Goal: Task Accomplishment & Management: Manage account settings

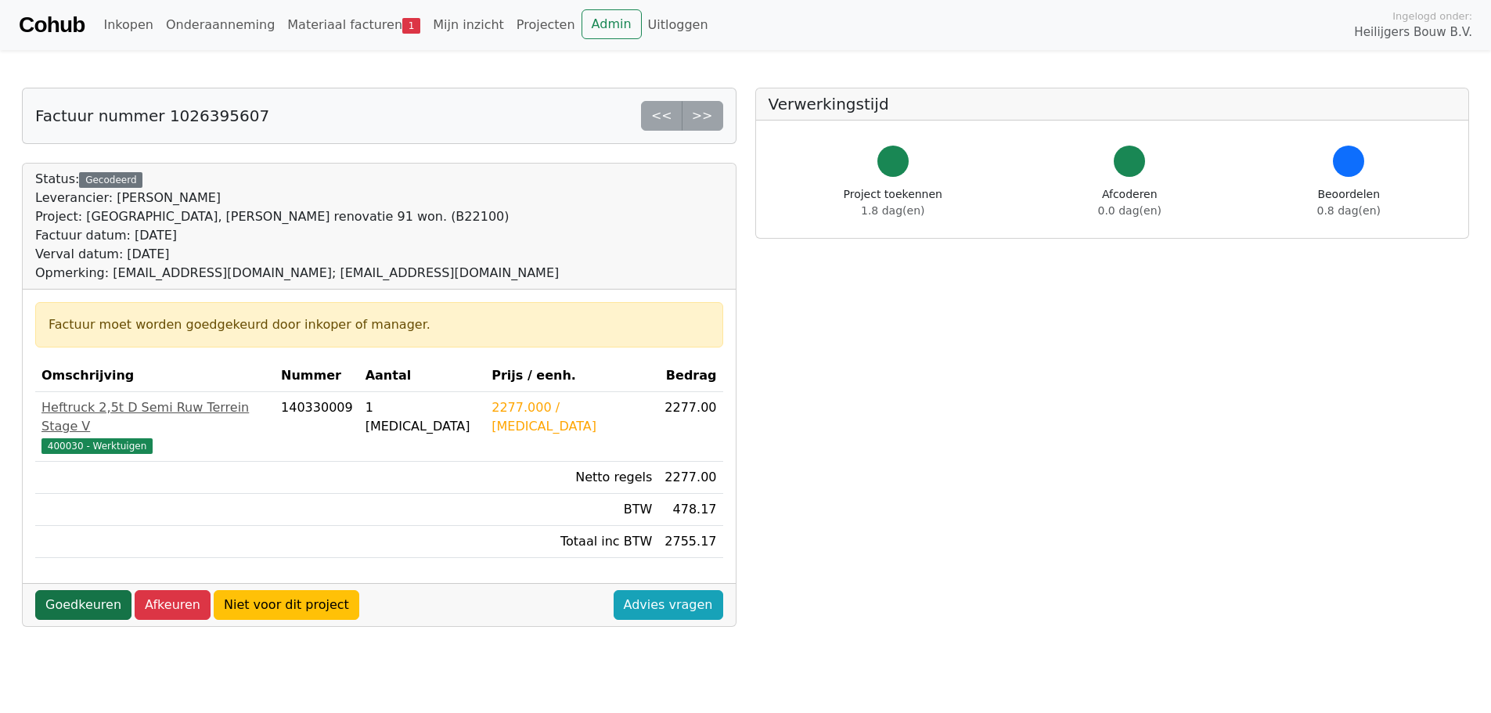
click at [95, 590] on link "Goedkeuren" at bounding box center [83, 605] width 96 height 30
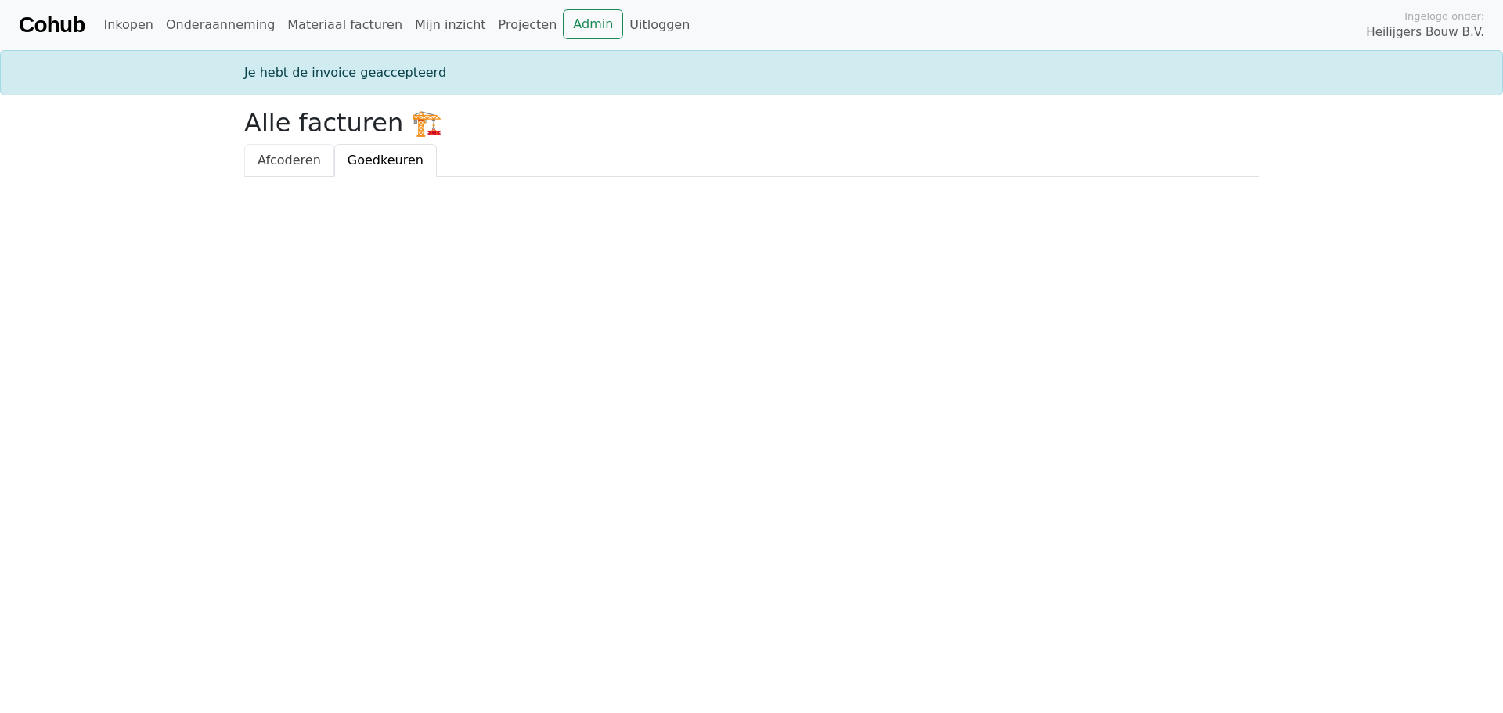
click at [283, 166] on span "Afcoderen" at bounding box center [289, 160] width 63 height 15
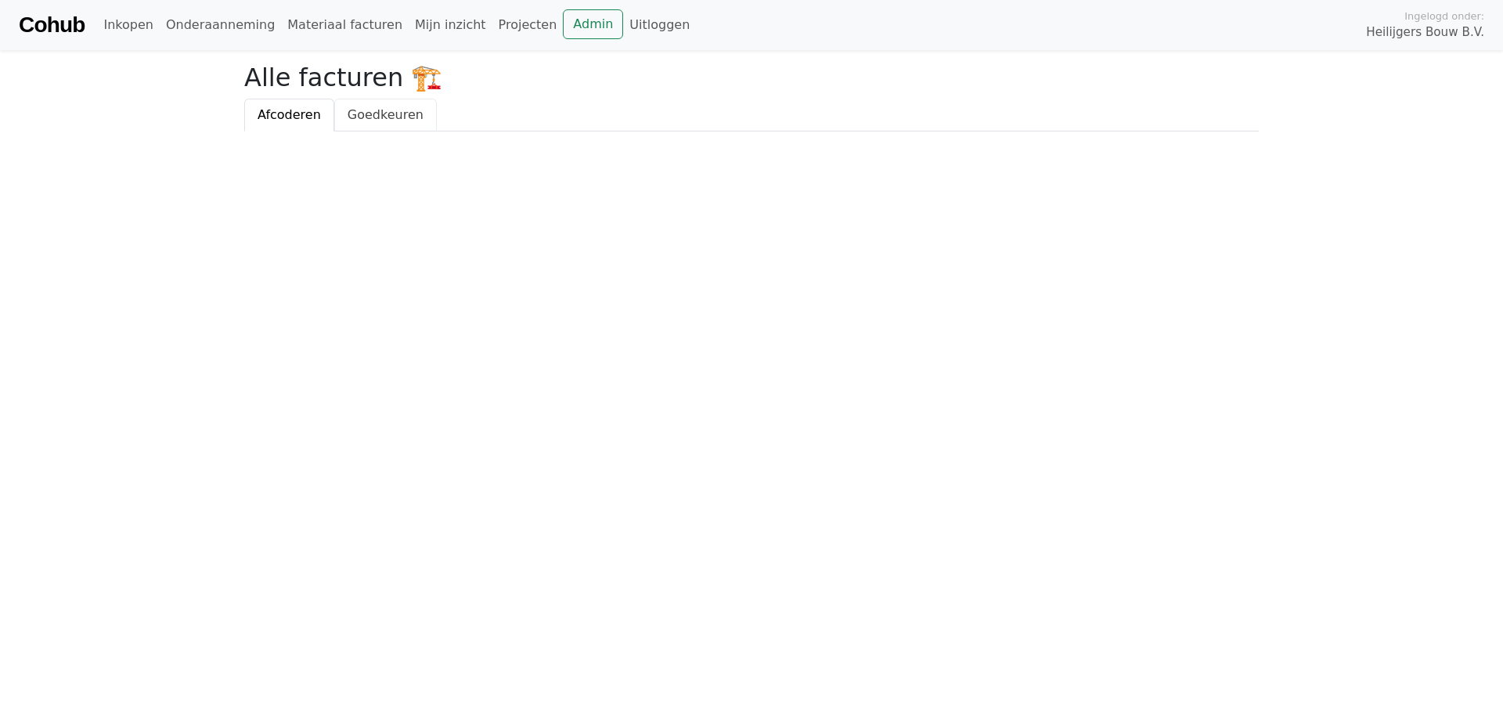
click at [381, 113] on span "Goedkeuren" at bounding box center [386, 114] width 76 height 15
